Goal: Complete application form

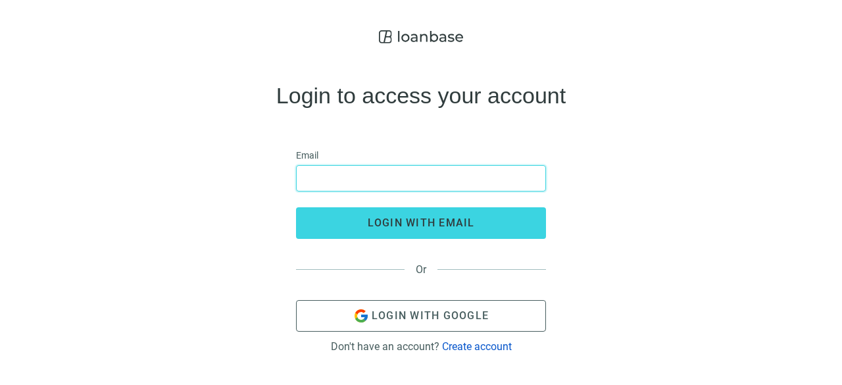
click at [343, 177] on input "email" at bounding box center [421, 178] width 233 height 25
type input "**********"
click at [296, 207] on button "login with email" at bounding box center [421, 223] width 250 height 32
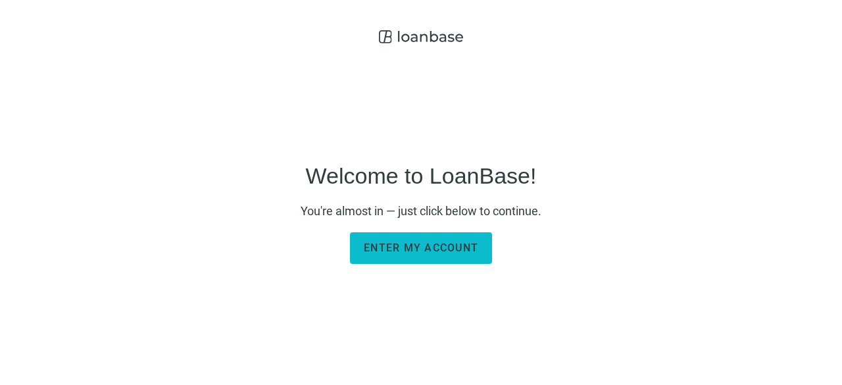
click at [473, 253] on span "Enter my account" at bounding box center [421, 248] width 114 height 13
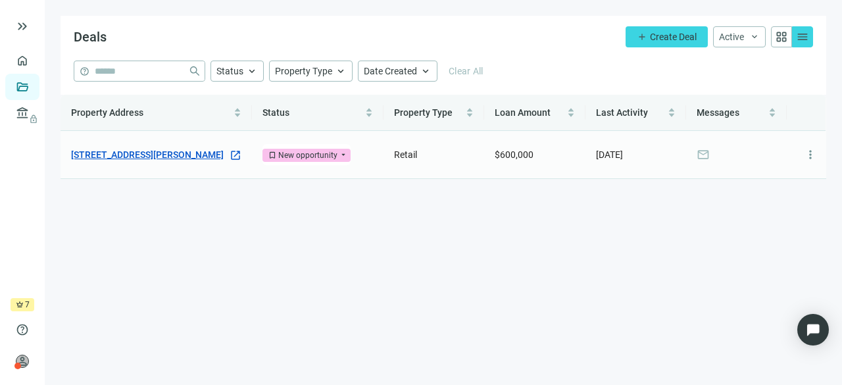
click at [155, 153] on link "[STREET_ADDRESS][PERSON_NAME]" at bounding box center [147, 154] width 153 height 14
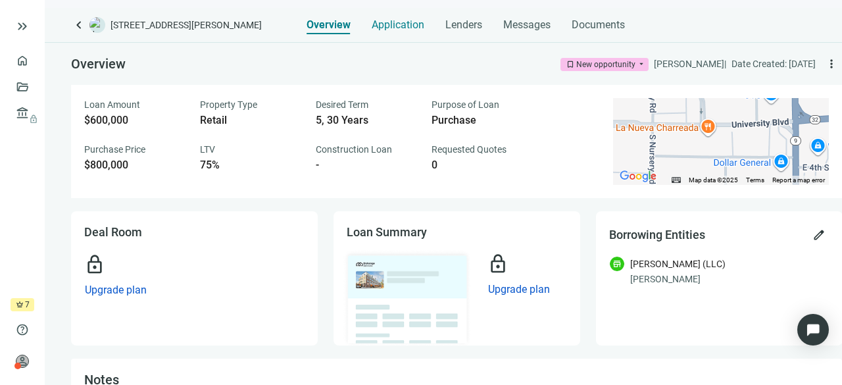
click at [411, 26] on span "Application" at bounding box center [398, 24] width 53 height 13
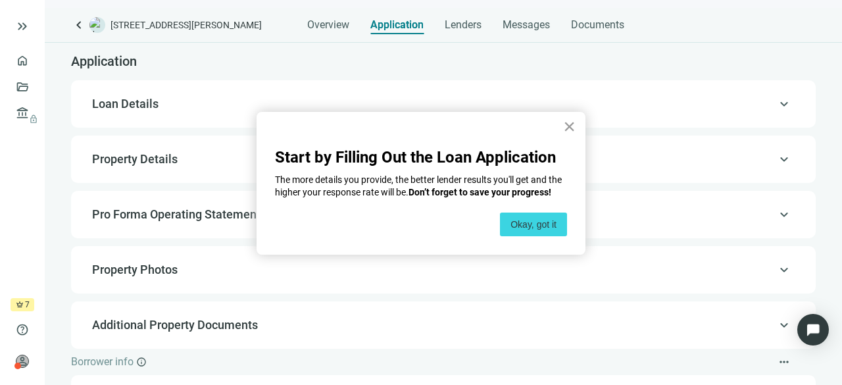
click at [570, 127] on button "×" at bounding box center [569, 126] width 13 height 21
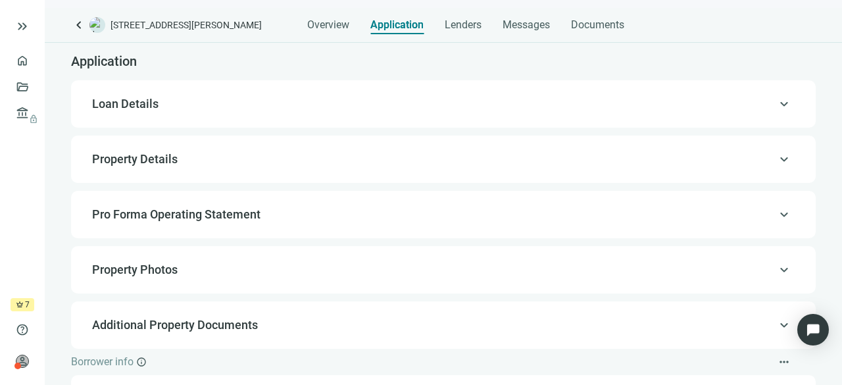
click at [761, 105] on span "Loan Details" at bounding box center [442, 104] width 700 height 16
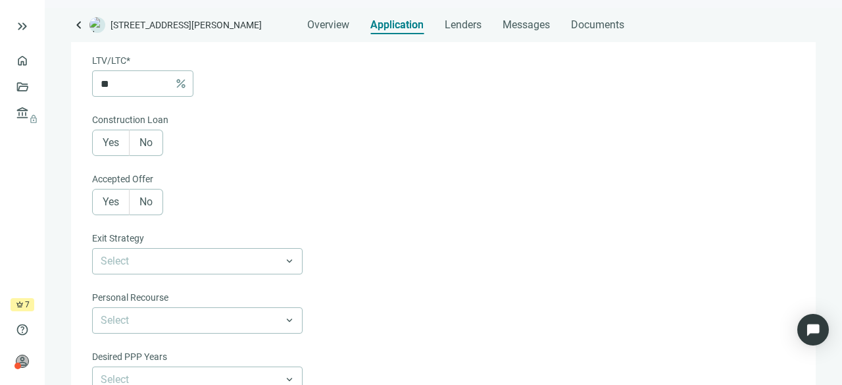
scroll to position [328, 0]
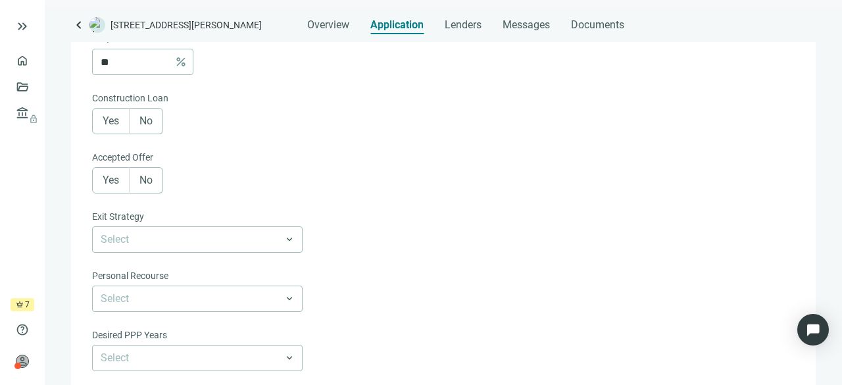
click at [122, 186] on label "Yes" at bounding box center [111, 180] width 38 height 26
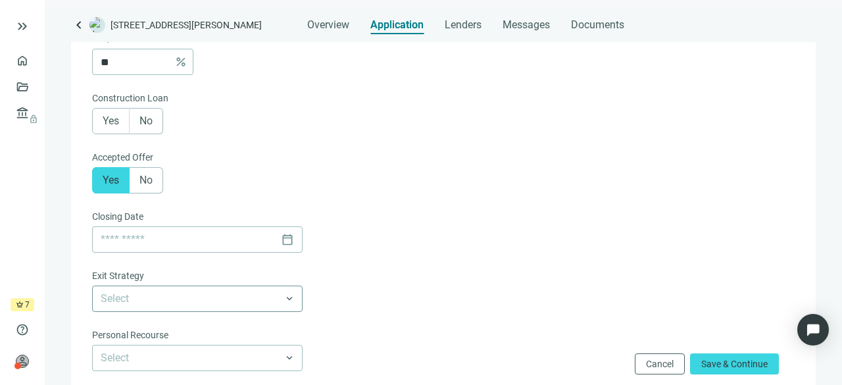
click at [288, 304] on span at bounding box center [197, 298] width 193 height 25
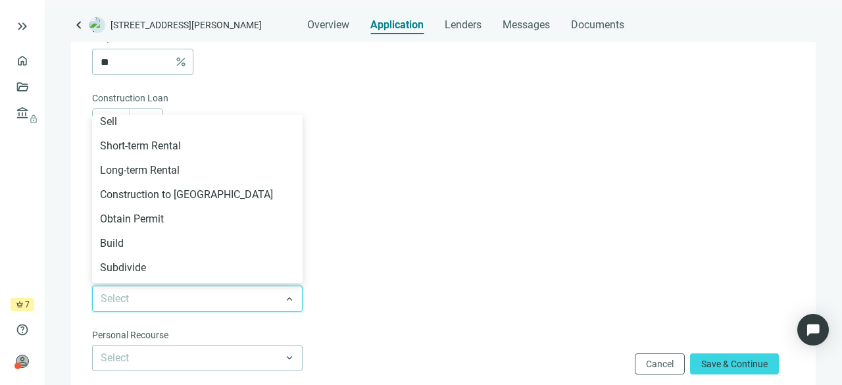
scroll to position [104, 0]
click at [138, 170] on div "Long-term Rental" at bounding box center [197, 169] width 195 height 16
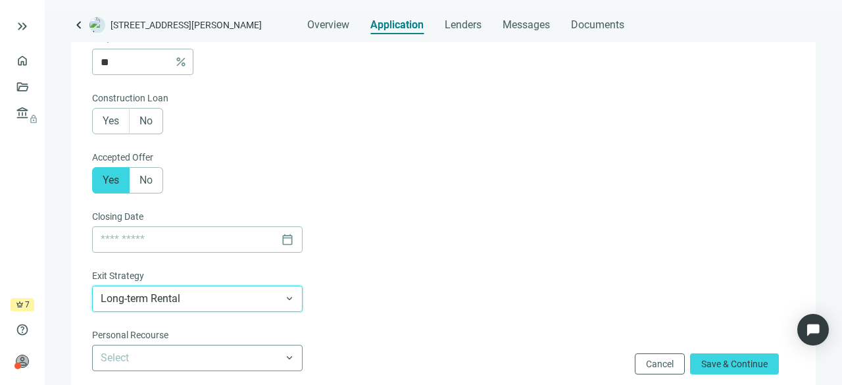
click at [287, 363] on span at bounding box center [197, 357] width 193 height 25
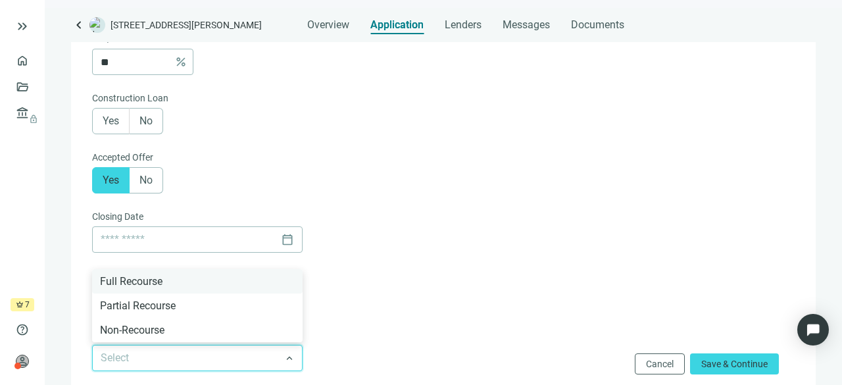
click at [145, 284] on div "Full Recourse" at bounding box center [197, 281] width 195 height 16
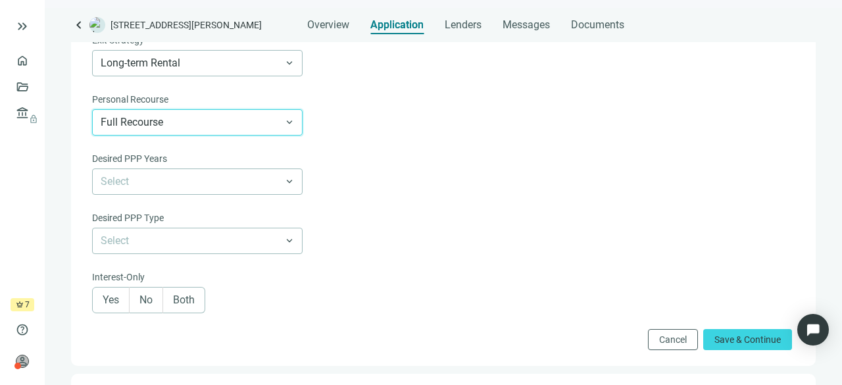
scroll to position [567, 0]
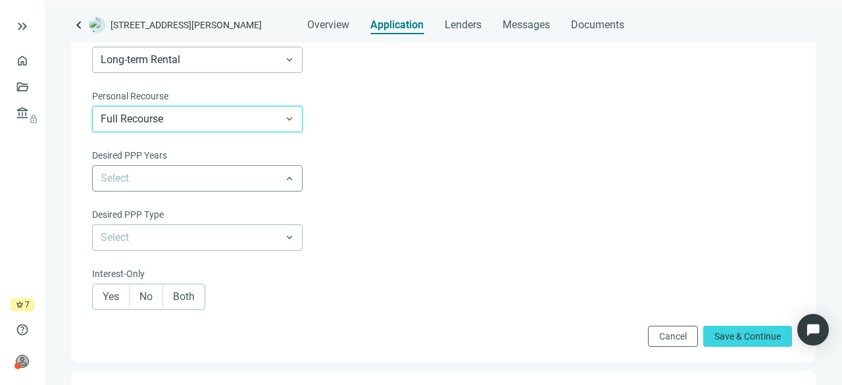
click at [291, 180] on span at bounding box center [197, 178] width 193 height 25
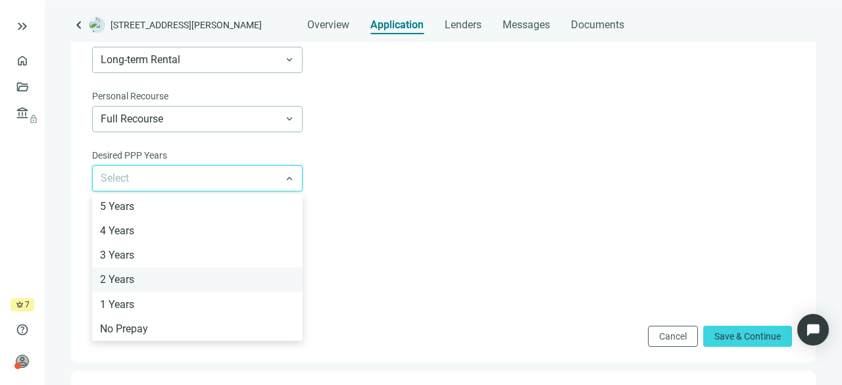
click at [151, 280] on div "2 Years" at bounding box center [197, 279] width 195 height 16
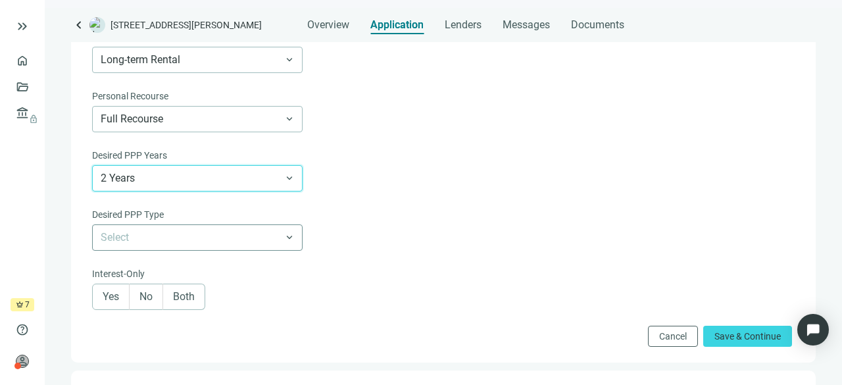
click at [291, 235] on span at bounding box center [197, 237] width 193 height 25
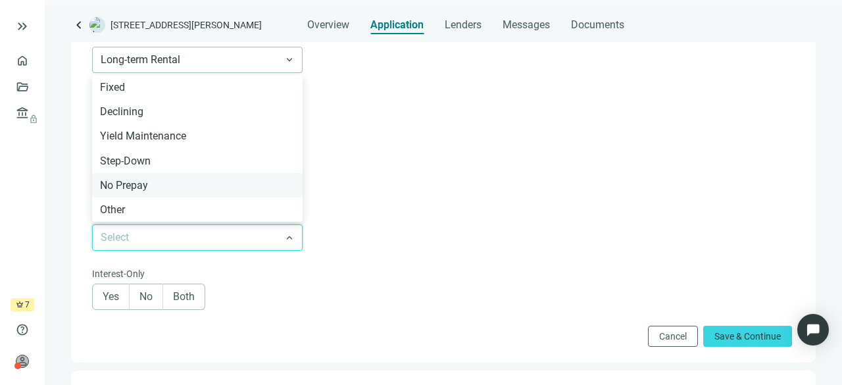
click at [163, 184] on div "No Prepay" at bounding box center [197, 185] width 195 height 16
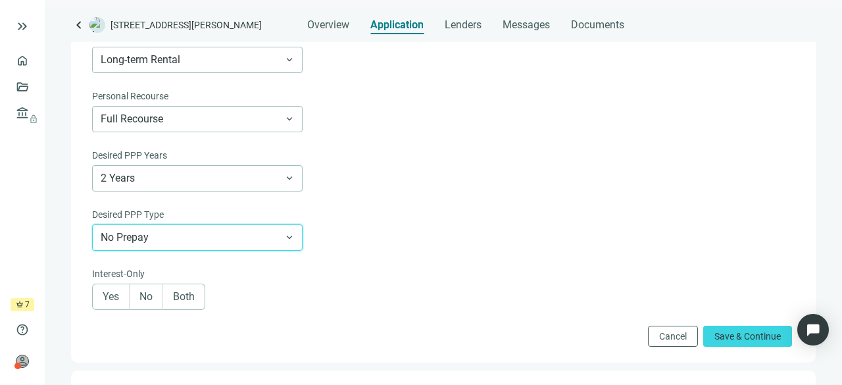
click at [177, 299] on span "Both" at bounding box center [184, 296] width 22 height 13
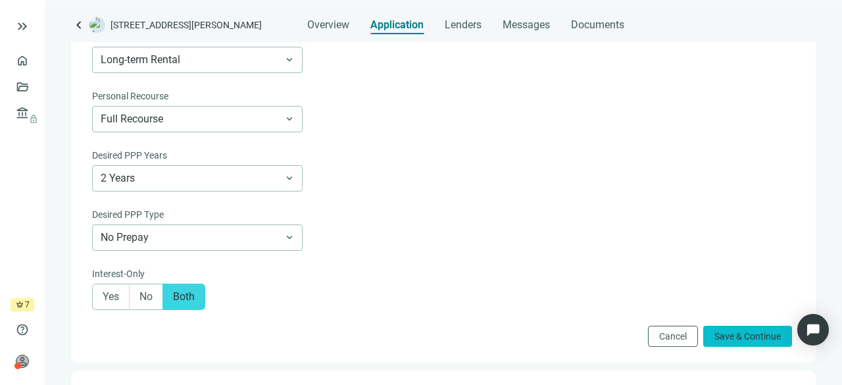
click at [725, 337] on span "Save & Continue" at bounding box center [748, 336] width 66 height 11
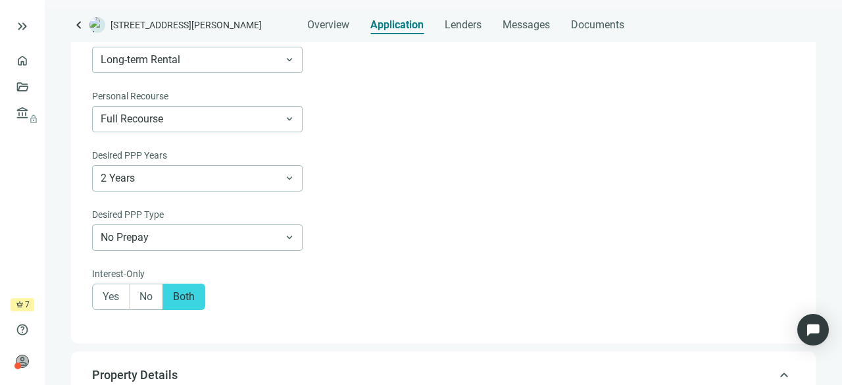
type input "*"
type input "******"
type input "****"
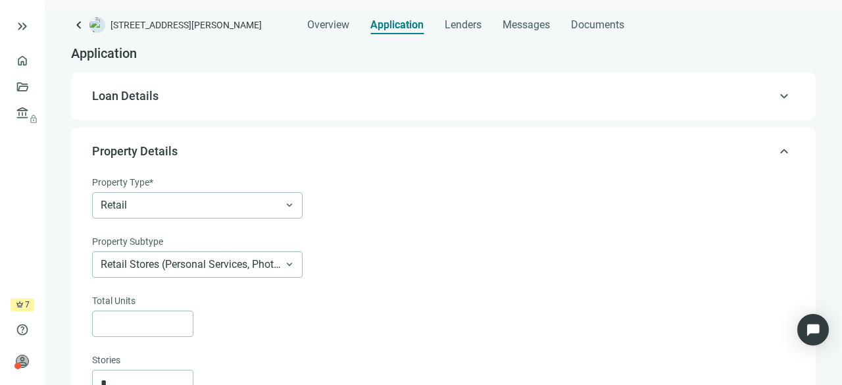
scroll to position [4, 0]
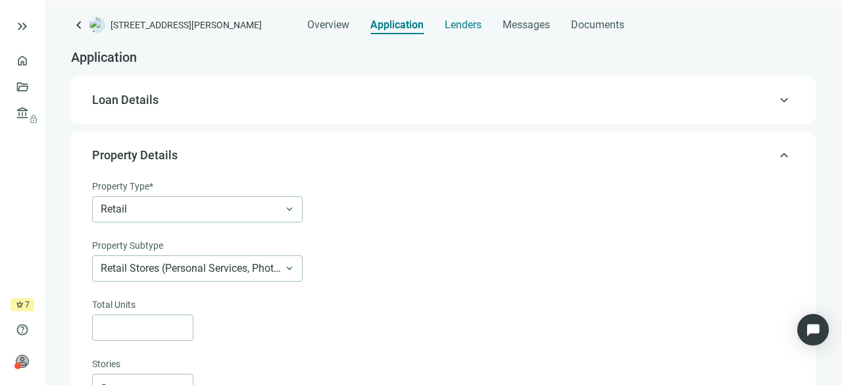
click at [455, 31] on span "Lenders" at bounding box center [463, 24] width 37 height 13
